Goal: Task Accomplishment & Management: Manage account settings

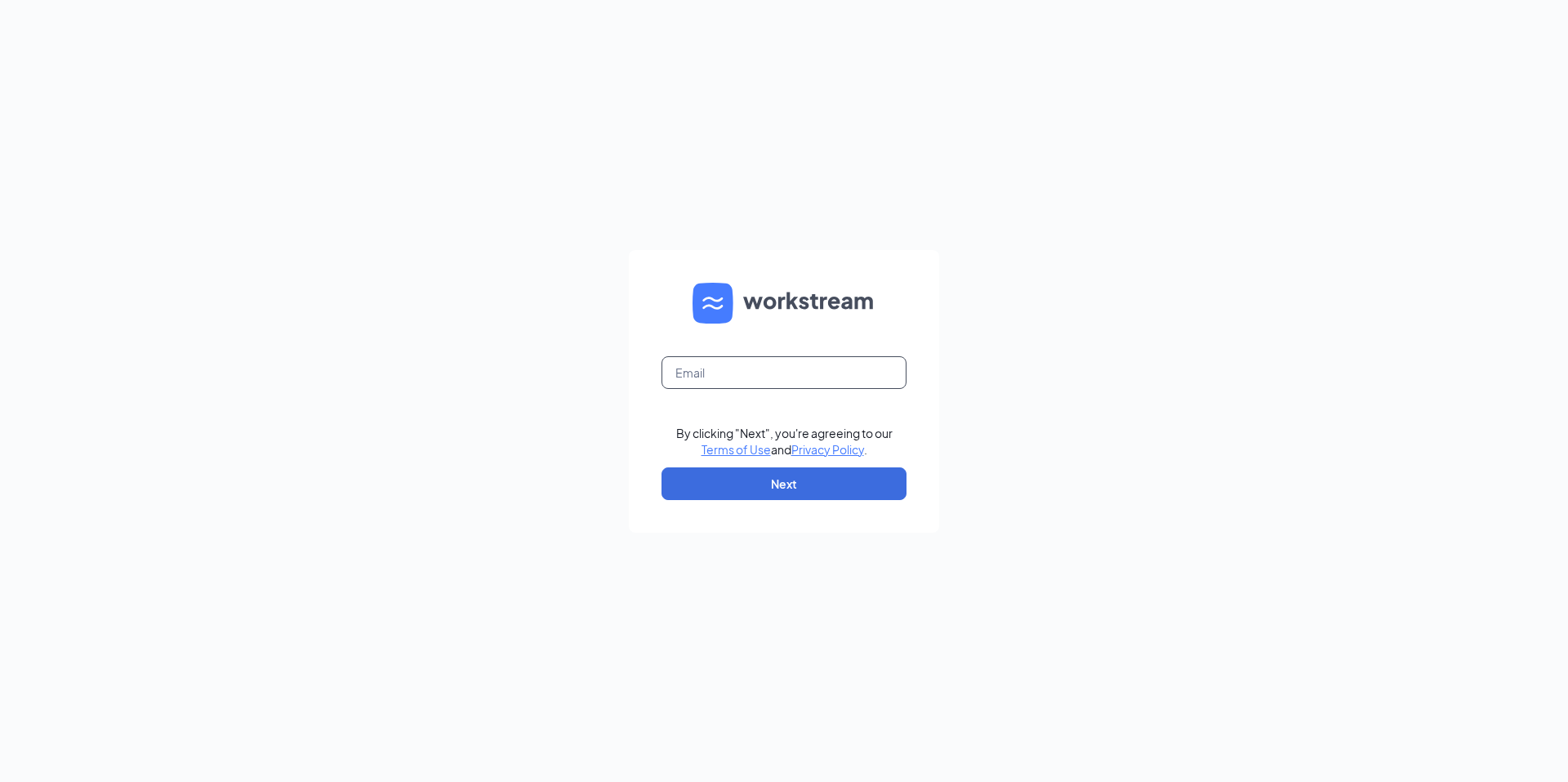
click at [689, 368] on input "text" at bounding box center [784, 372] width 245 height 33
type input "[EMAIL_ADDRESS][DOMAIN_NAME]"
click at [730, 476] on button "Next" at bounding box center [784, 484] width 245 height 33
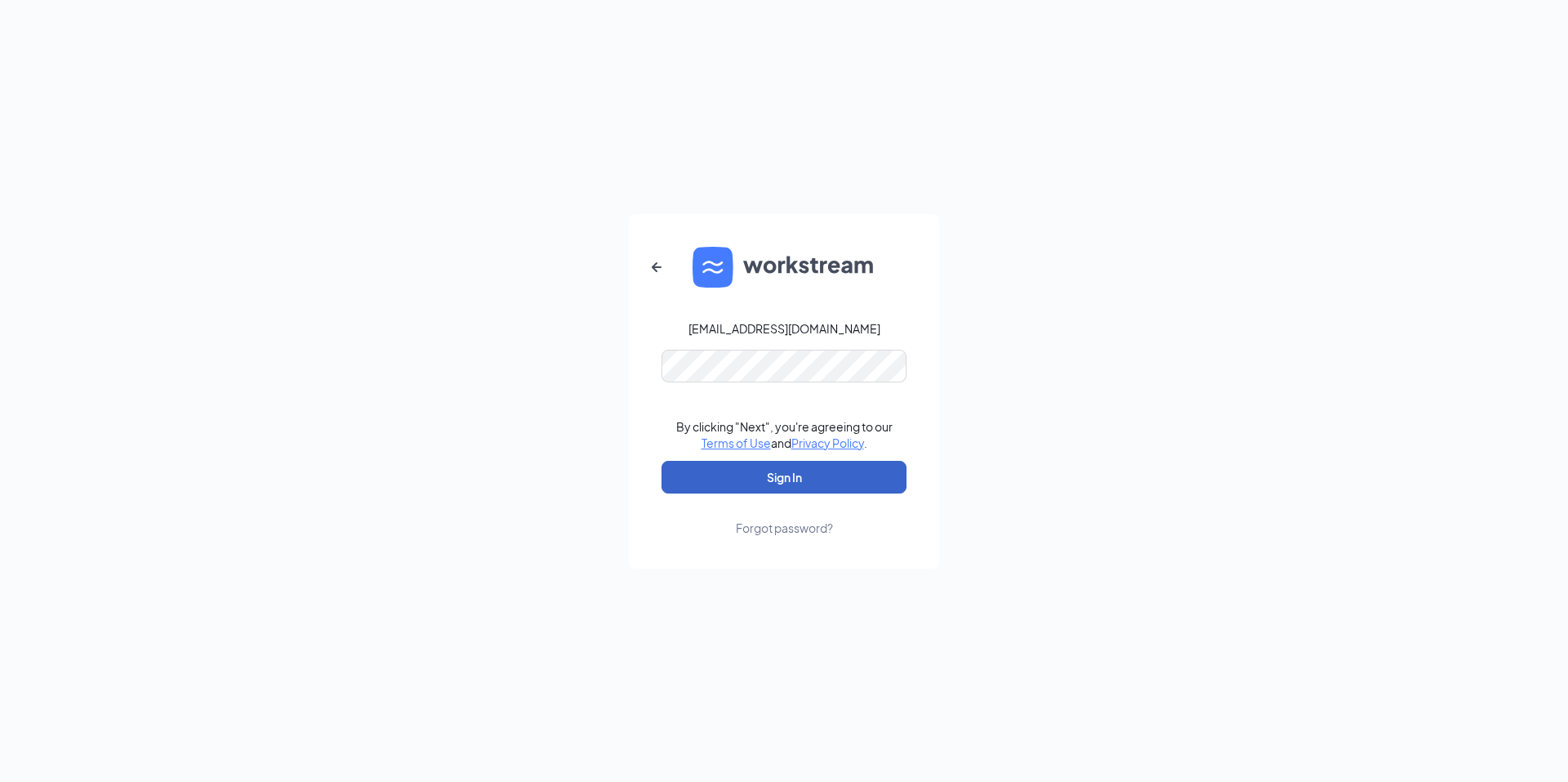
click at [743, 471] on button "Sign In" at bounding box center [784, 477] width 245 height 33
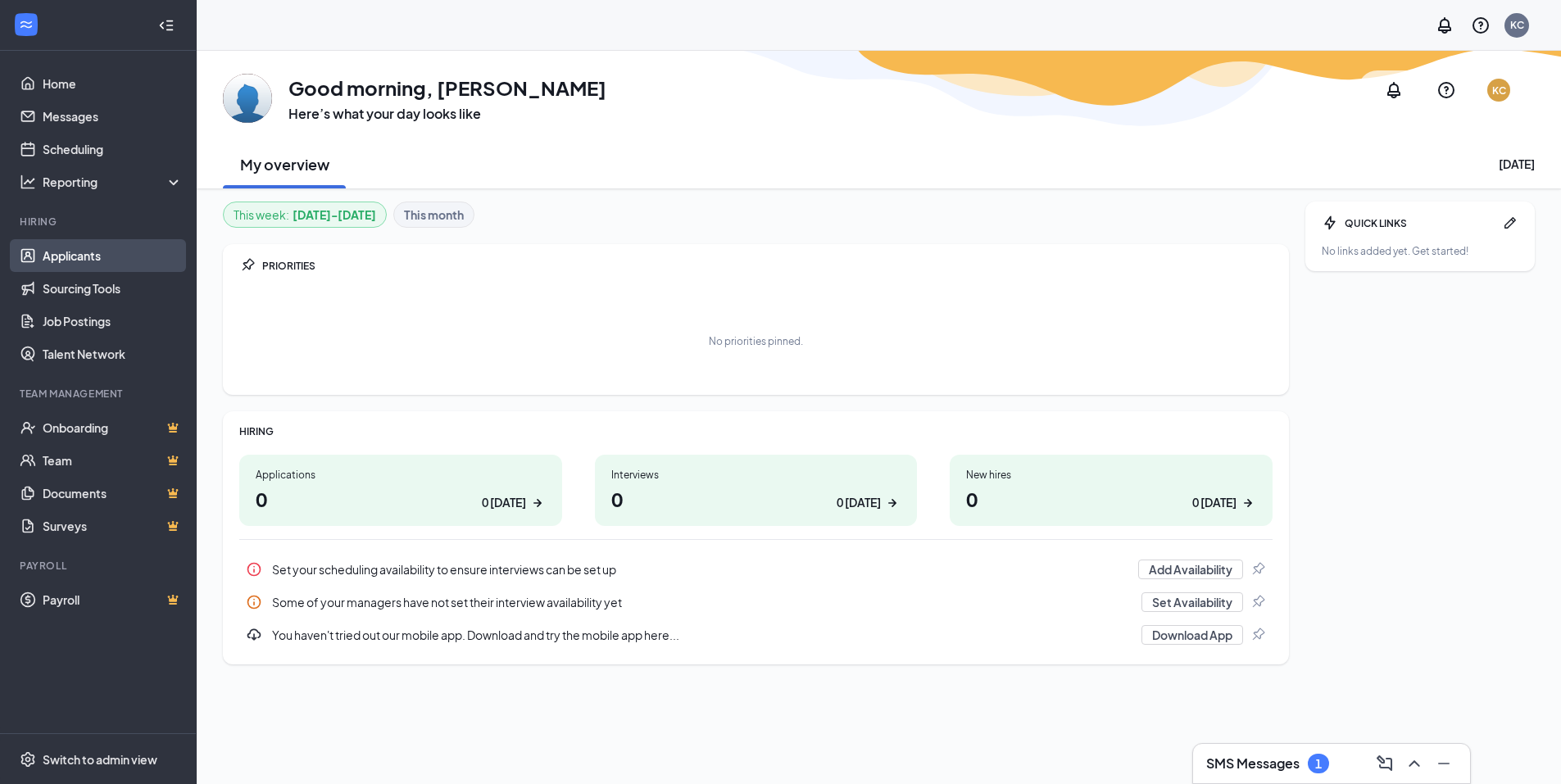
click at [91, 253] on link "Applicants" at bounding box center [112, 256] width 140 height 33
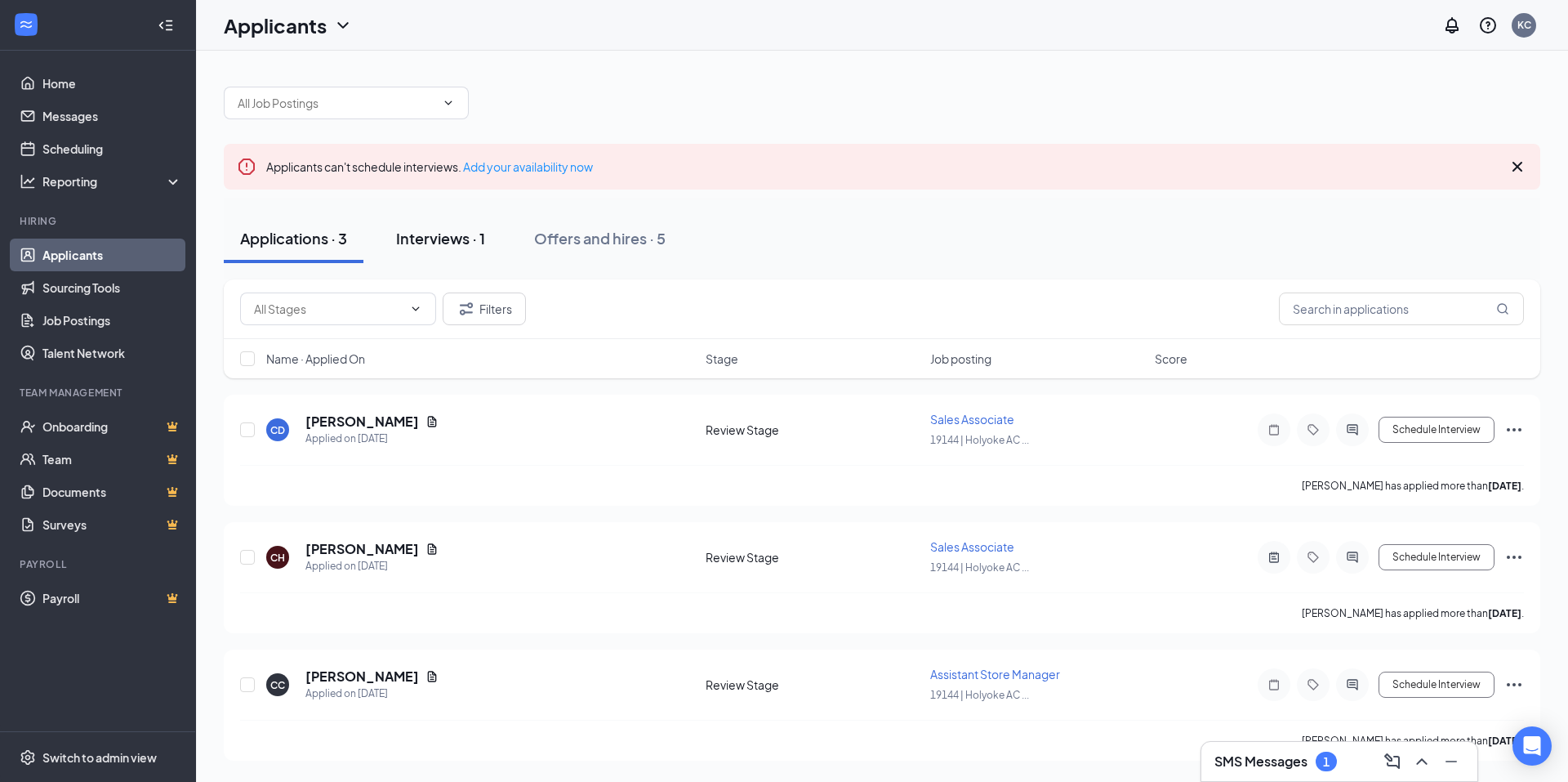
click at [443, 236] on div "Interviews · 1" at bounding box center [440, 238] width 89 height 20
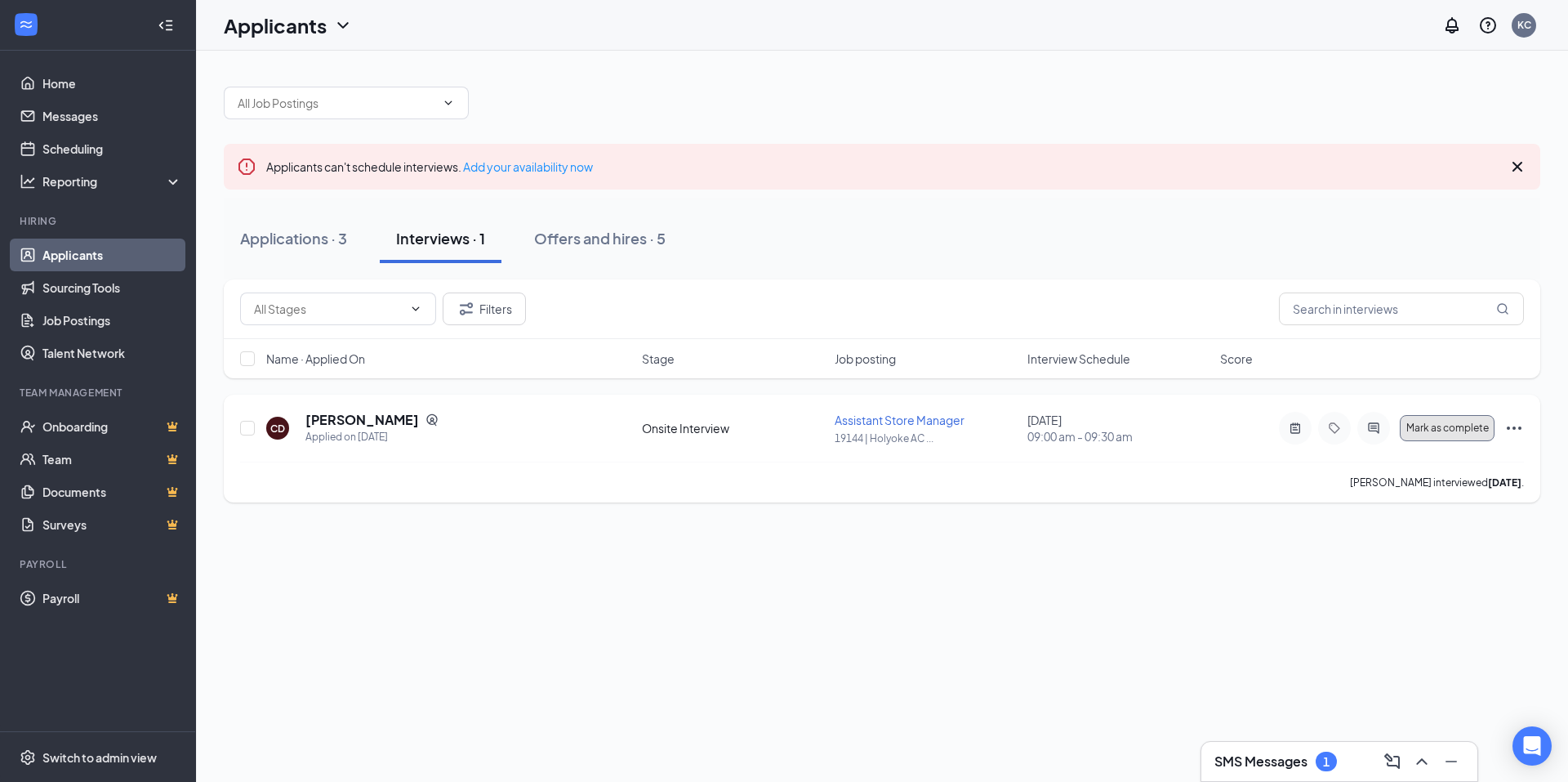
click at [1444, 422] on span "Mark as complete" at bounding box center [1448, 428] width 83 height 12
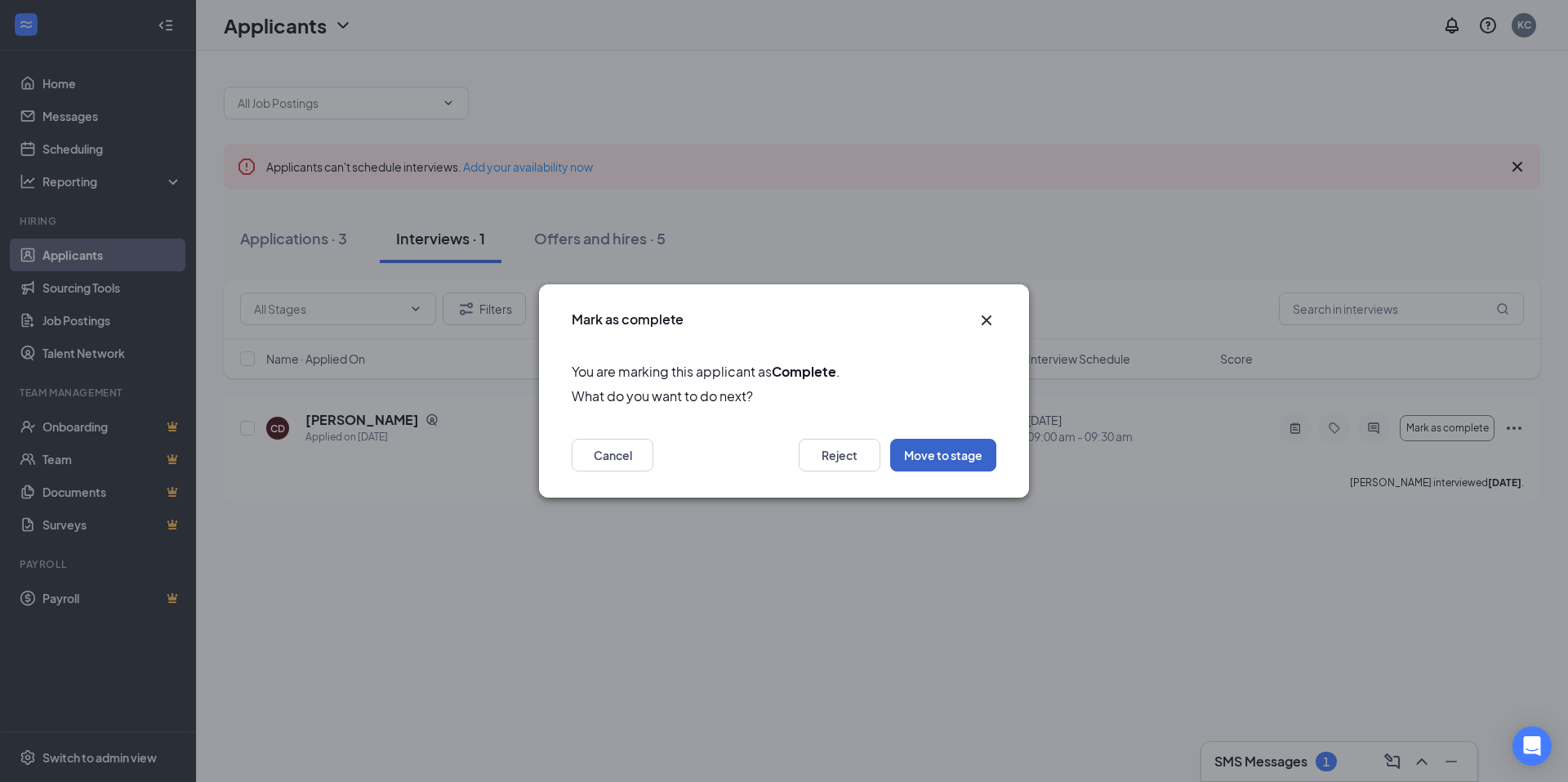
click at [947, 458] on button "Move to stage" at bounding box center [943, 455] width 106 height 33
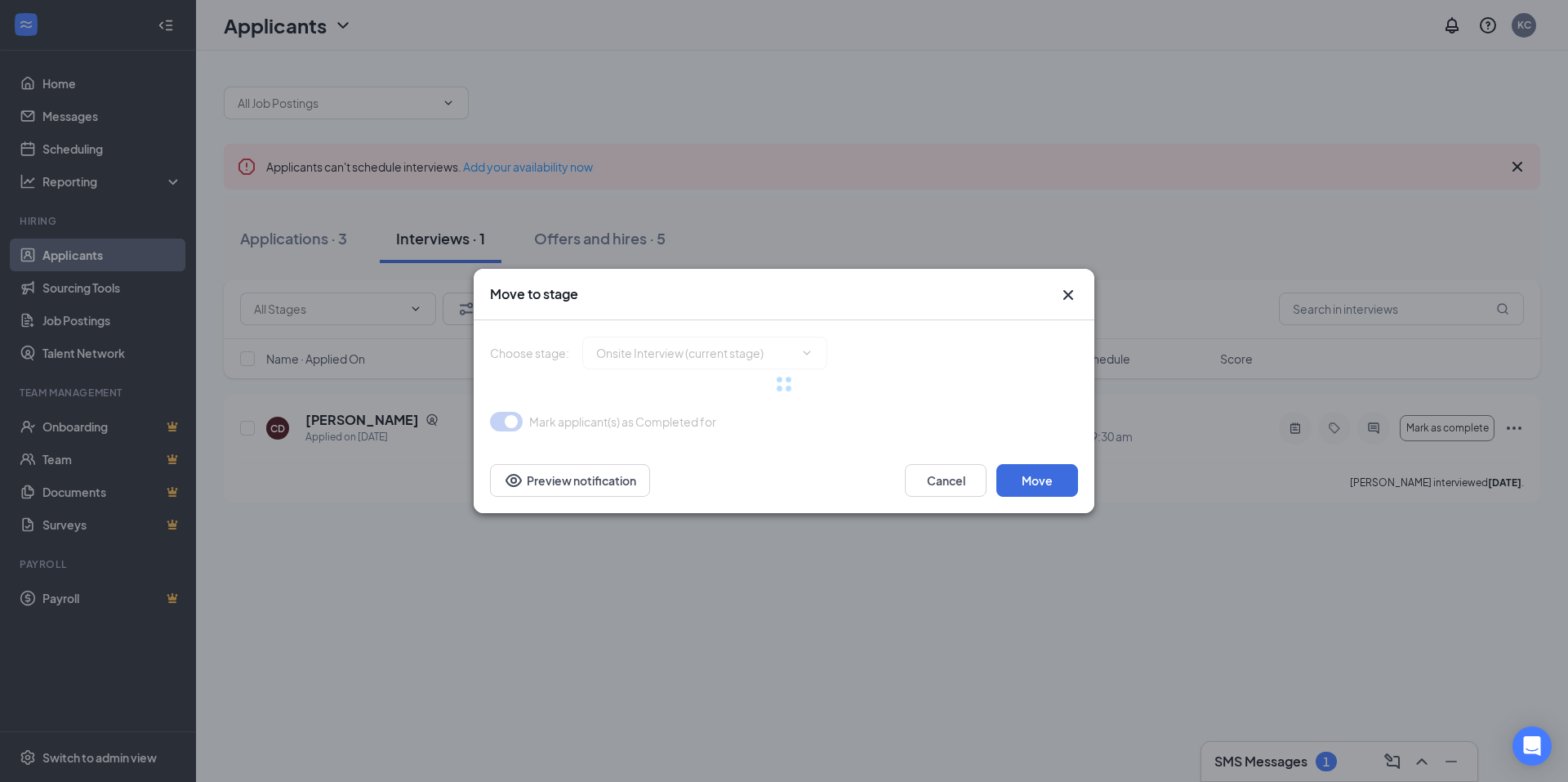
type input "Hiring Complete (final stage)"
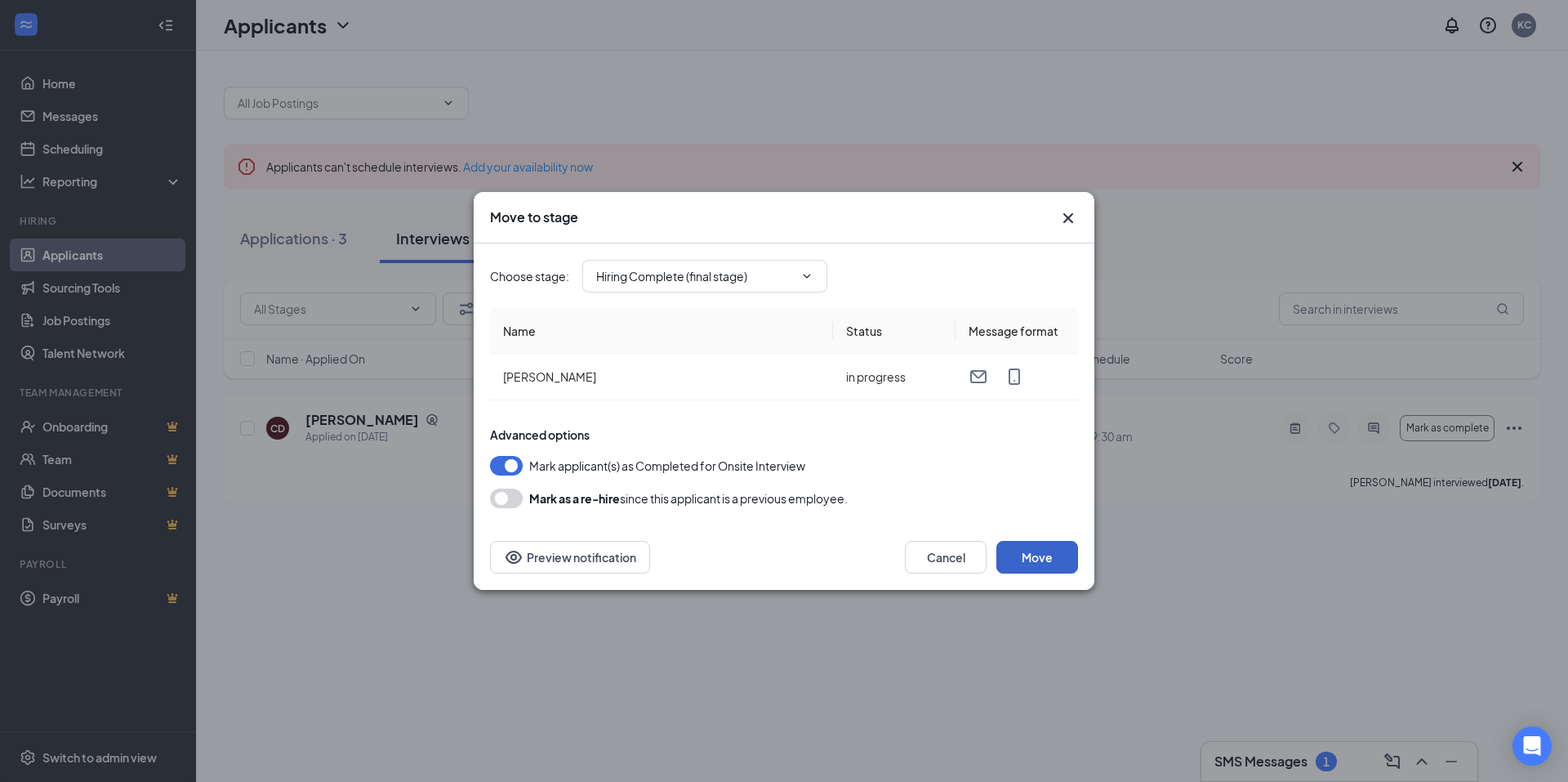
click at [1033, 553] on button "Move" at bounding box center [1036, 557] width 82 height 33
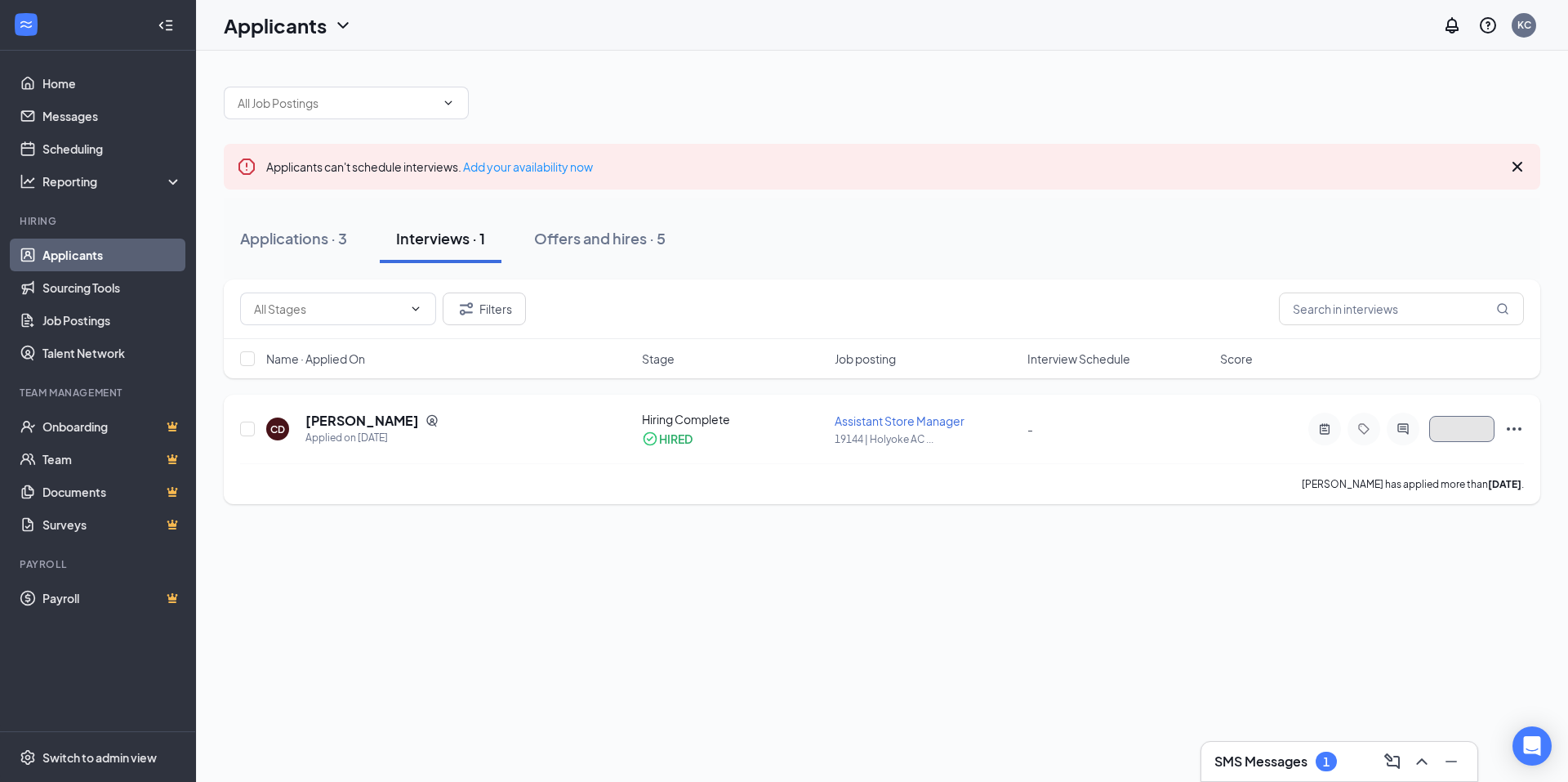
click at [1446, 426] on button "button" at bounding box center [1462, 428] width 65 height 26
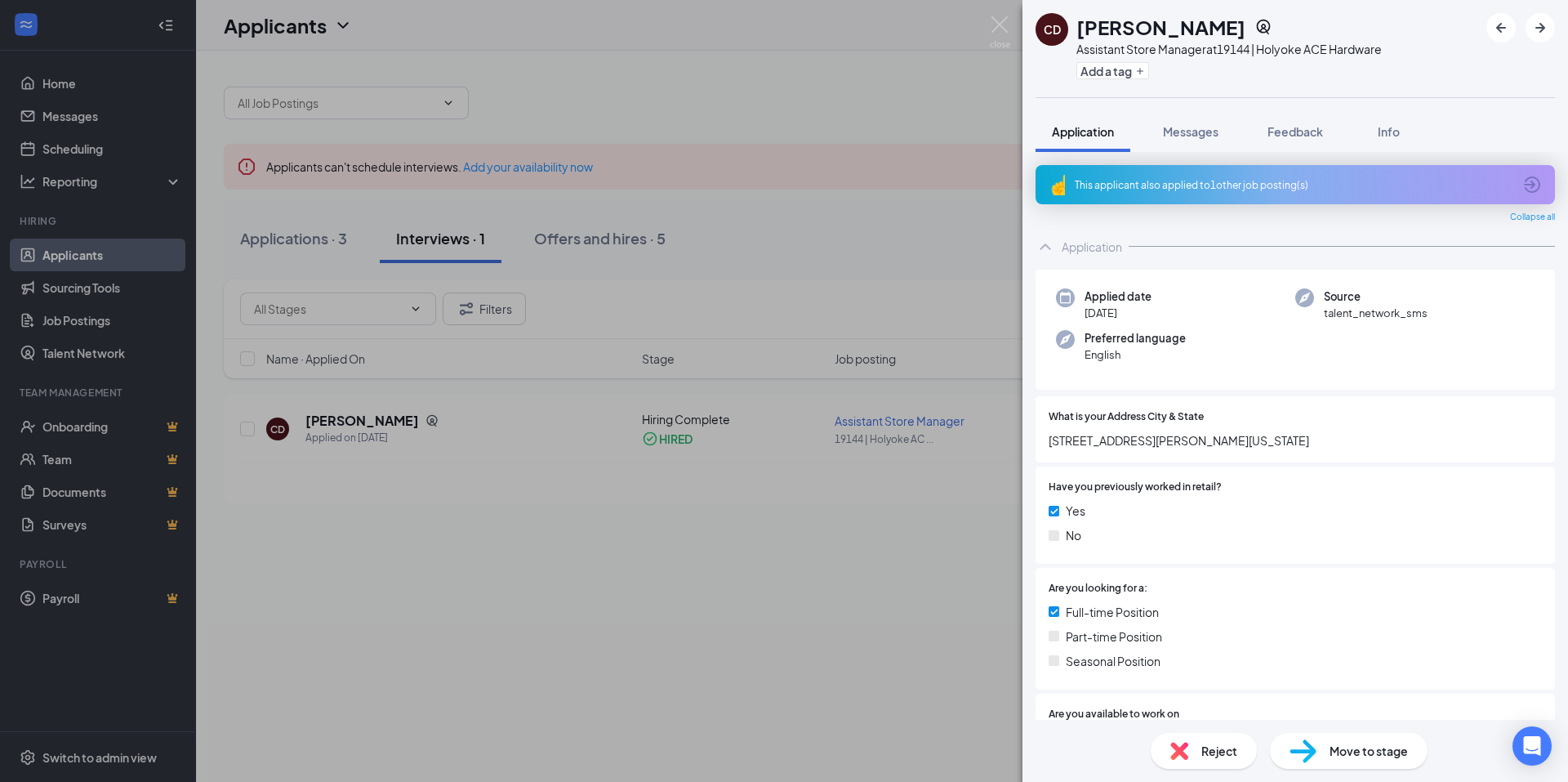
click at [1316, 746] on div "Move to stage" at bounding box center [1349, 750] width 158 height 36
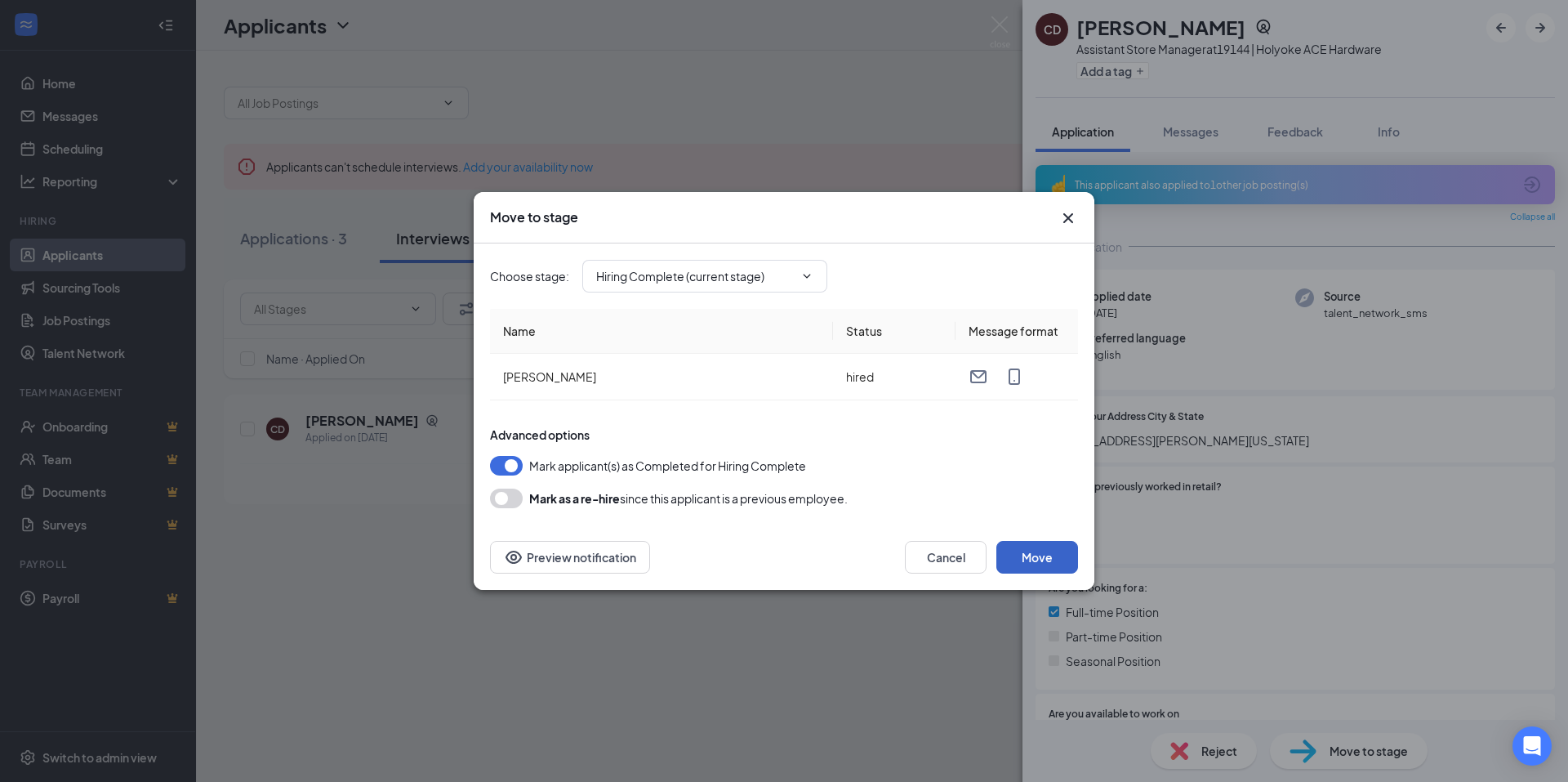
click at [1024, 551] on button "Move" at bounding box center [1036, 557] width 82 height 33
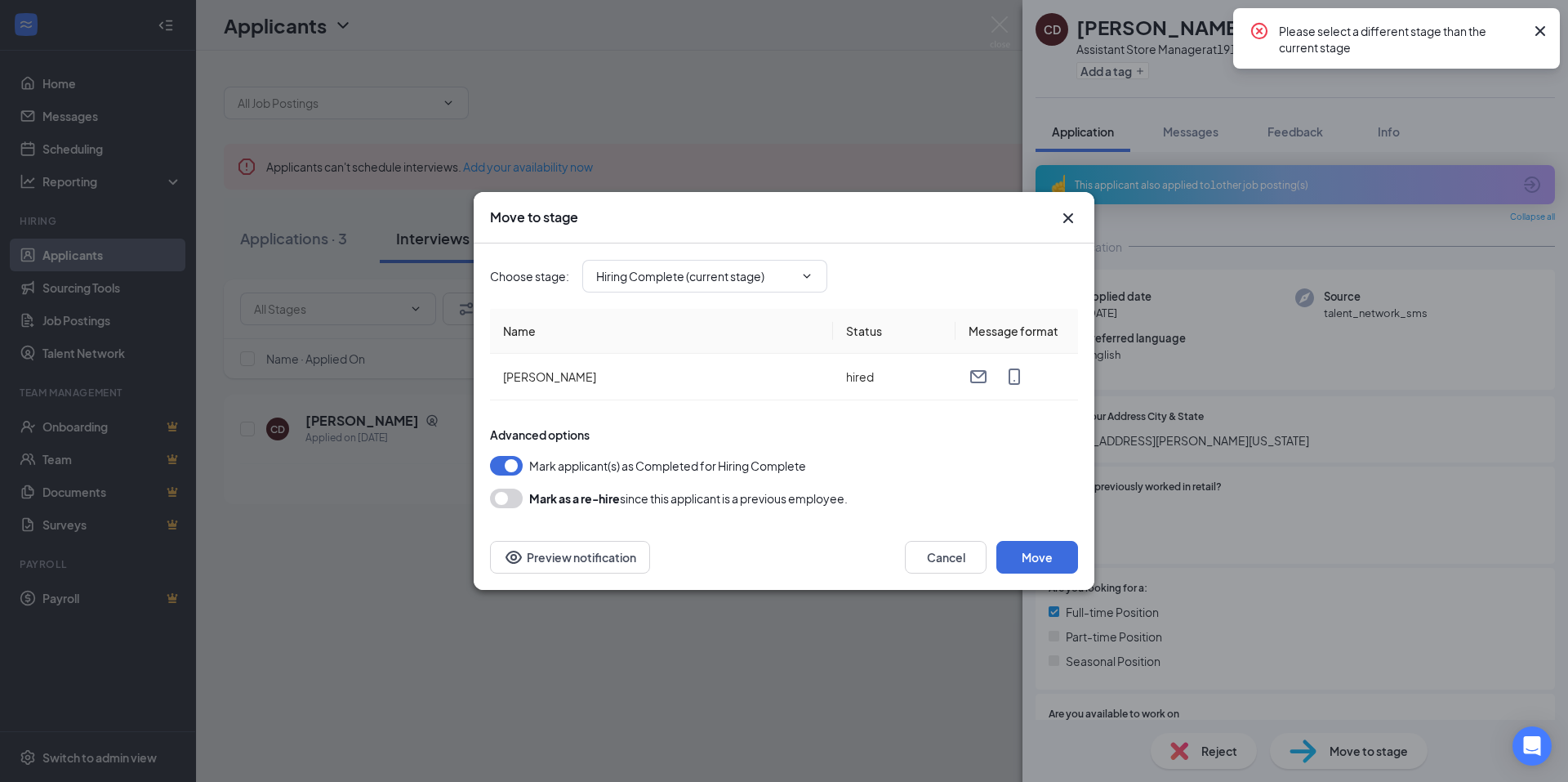
click at [1544, 27] on icon "Cross" at bounding box center [1540, 31] width 10 height 10
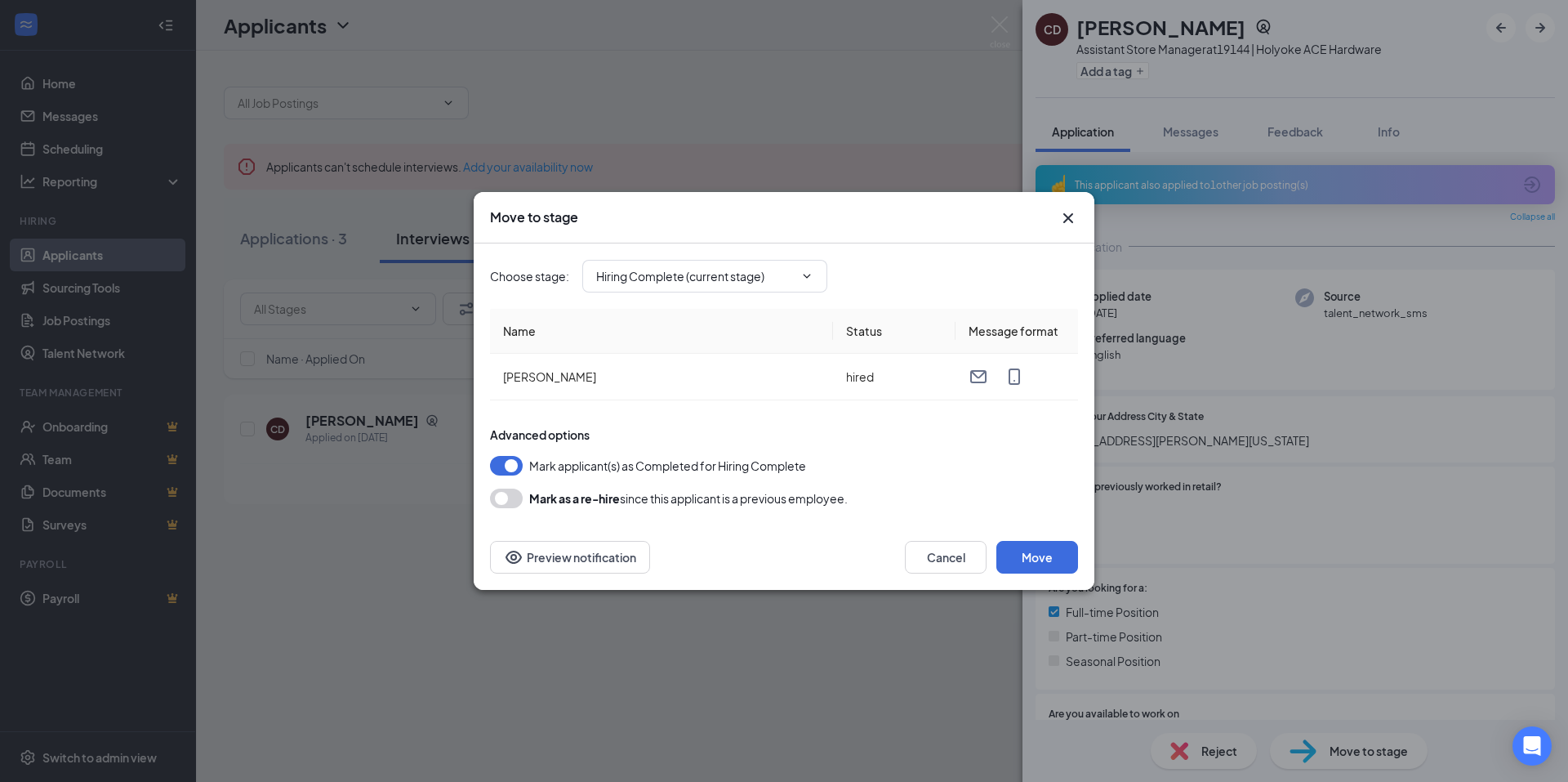
click at [1069, 208] on div "Move to stage" at bounding box center [784, 218] width 621 height 52
click at [1068, 217] on icon "Cross" at bounding box center [1068, 218] width 10 height 10
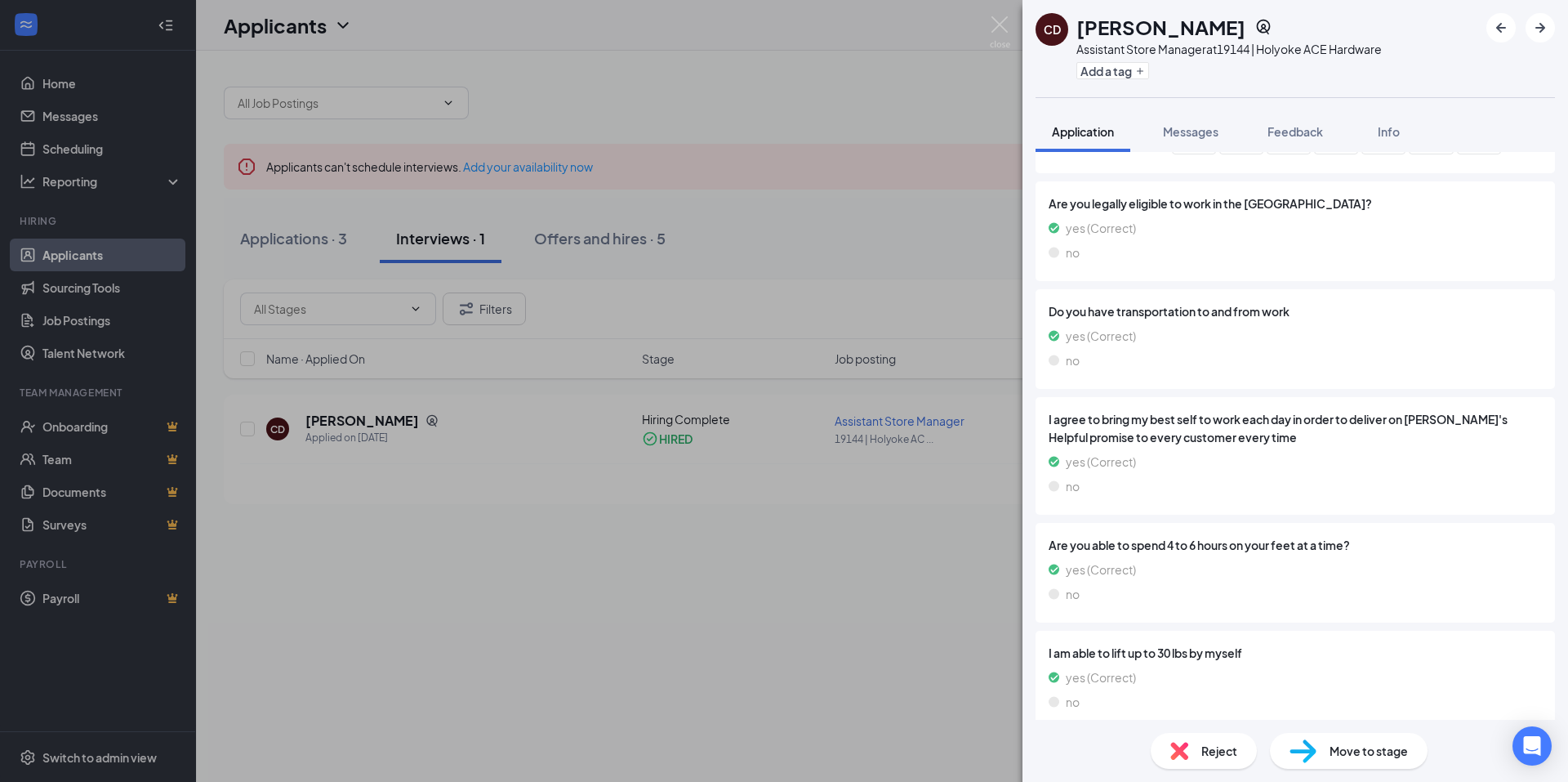
scroll to position [985, 0]
